Goal: Browse casually

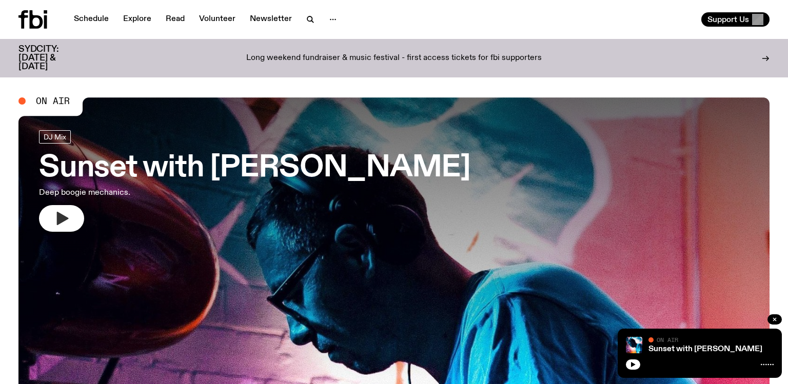
click at [57, 222] on icon "button" at bounding box center [63, 218] width 12 height 13
